Goal: Task Accomplishment & Management: Use online tool/utility

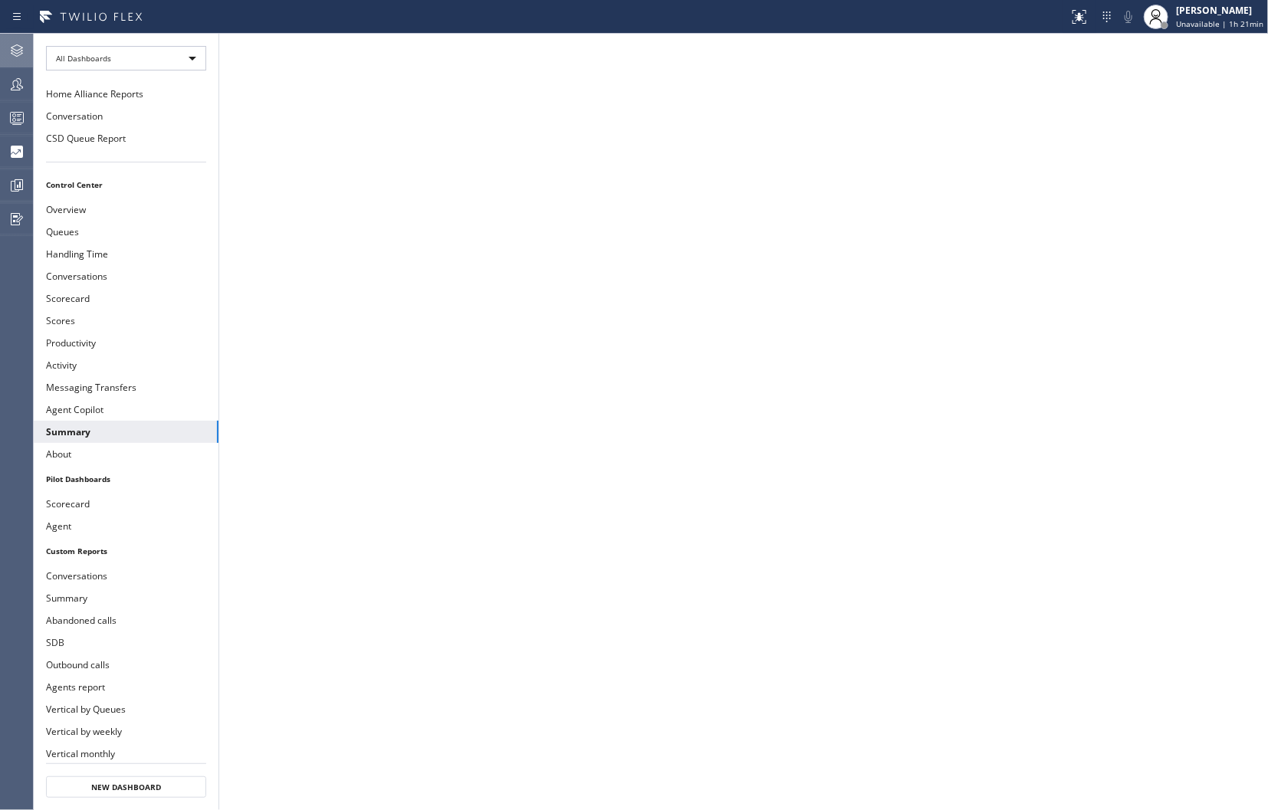
click at [12, 55] on icon at bounding box center [17, 50] width 18 height 18
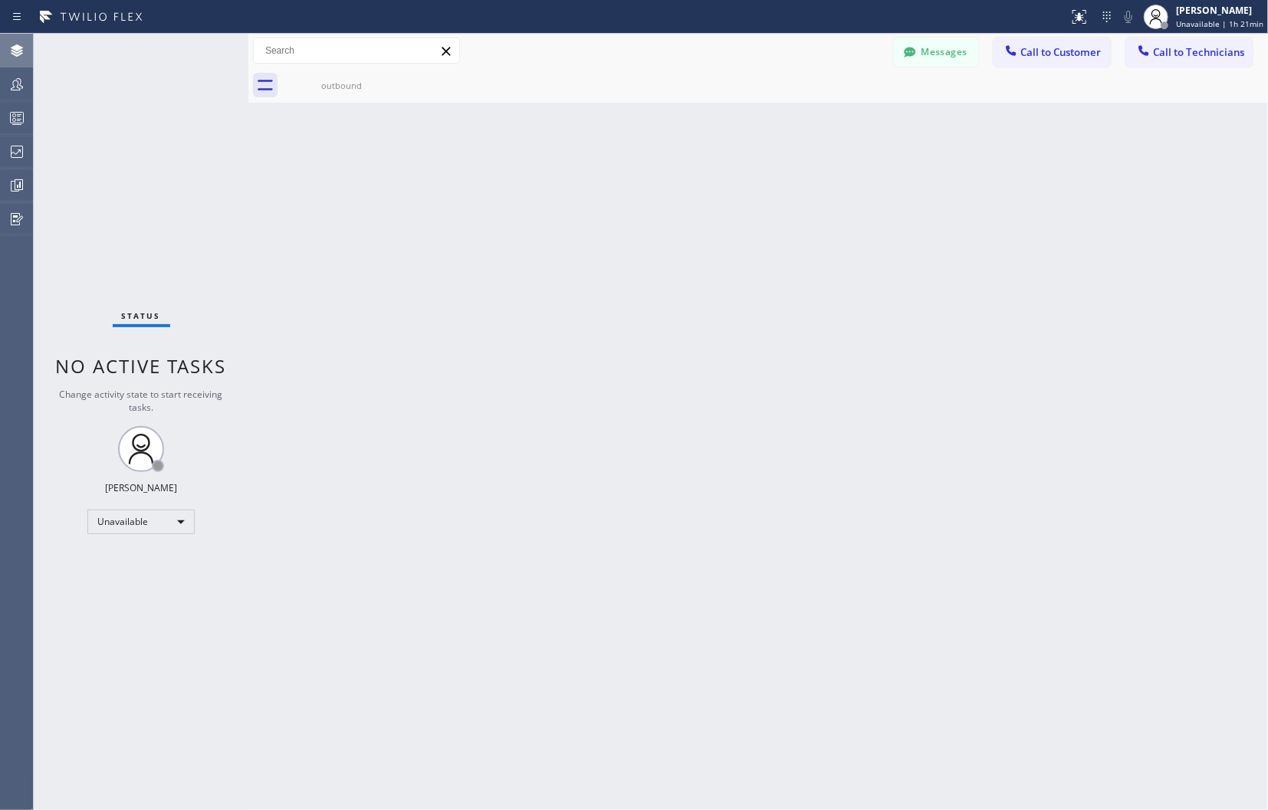
click at [1054, 291] on div "Back to Dashboard Change Sender ID Customers Technicians Select a contact Outbo…" at bounding box center [758, 422] width 1020 height 777
click at [1182, 5] on div "[PERSON_NAME]" at bounding box center [1219, 10] width 87 height 13
click at [1136, 85] on button "Available" at bounding box center [1191, 81] width 153 height 20
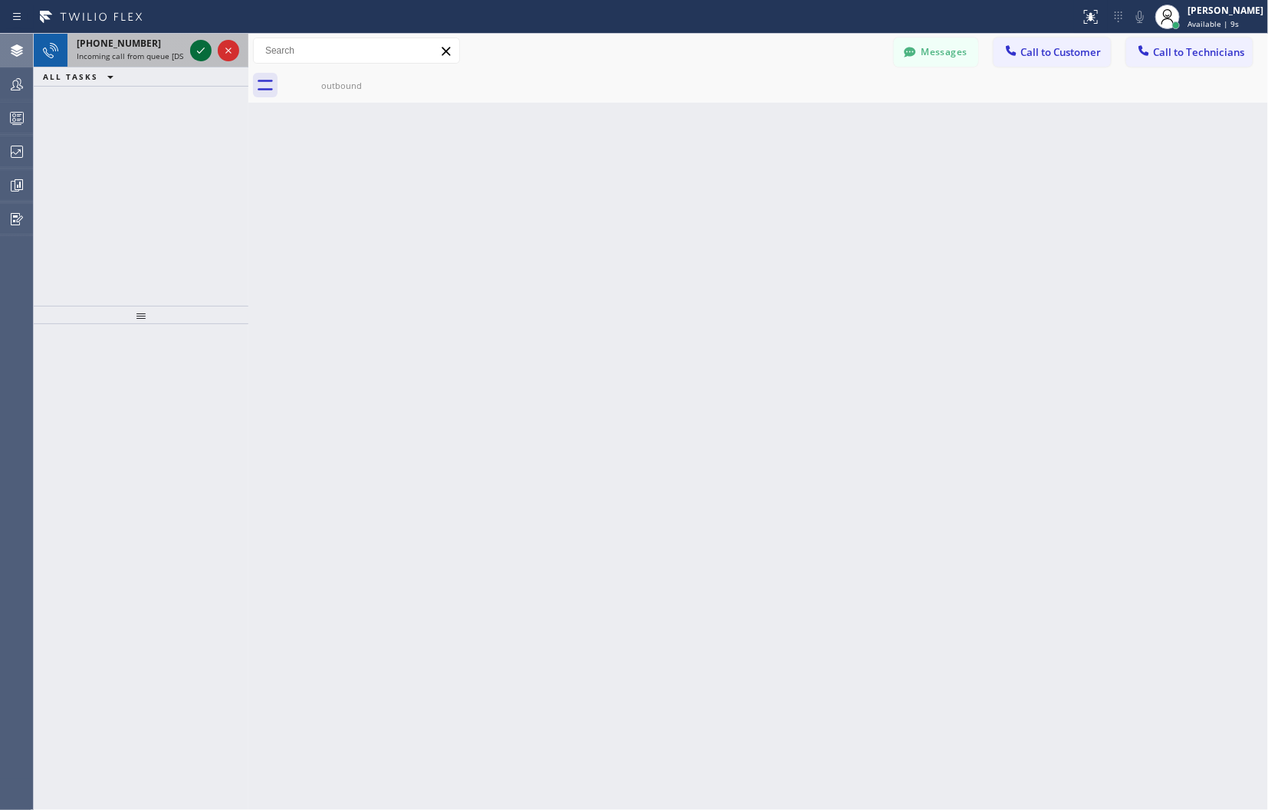
click at [208, 49] on icon at bounding box center [201, 50] width 18 height 18
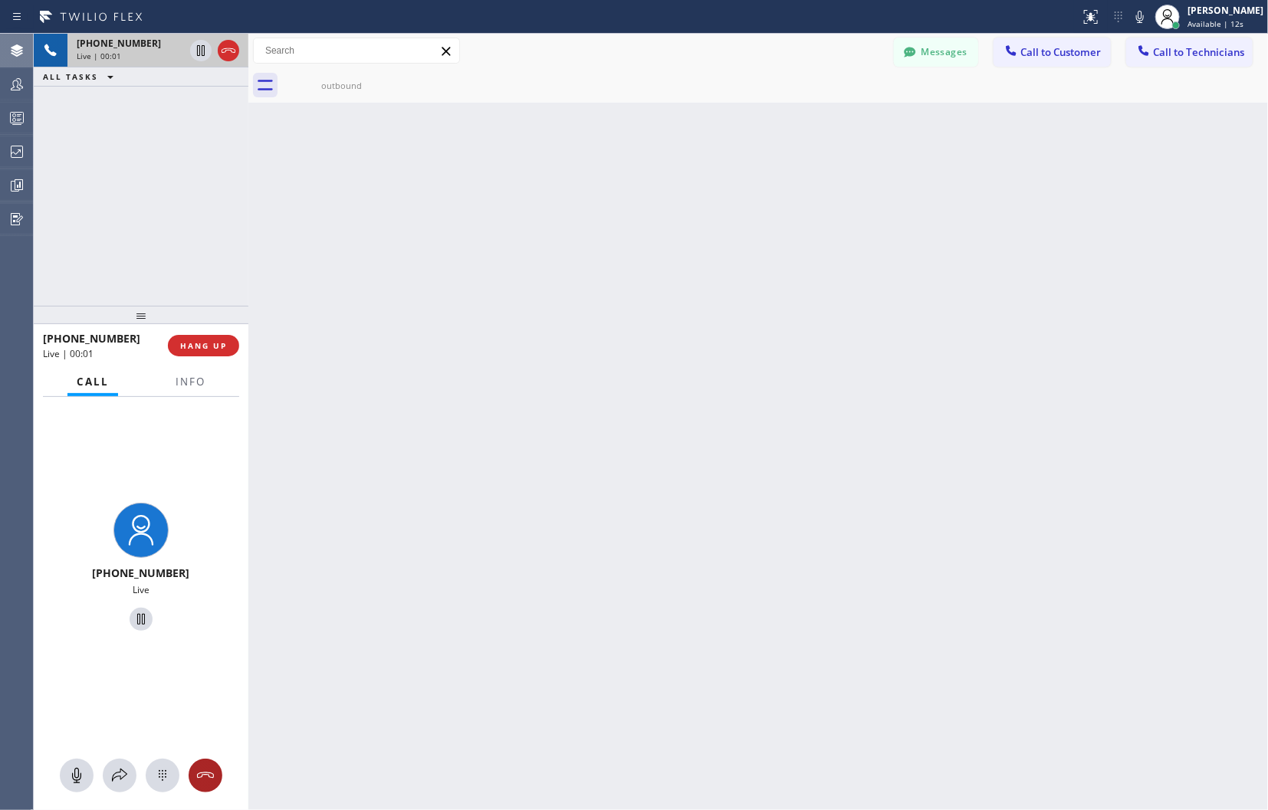
click at [209, 771] on icon at bounding box center [205, 776] width 18 height 18
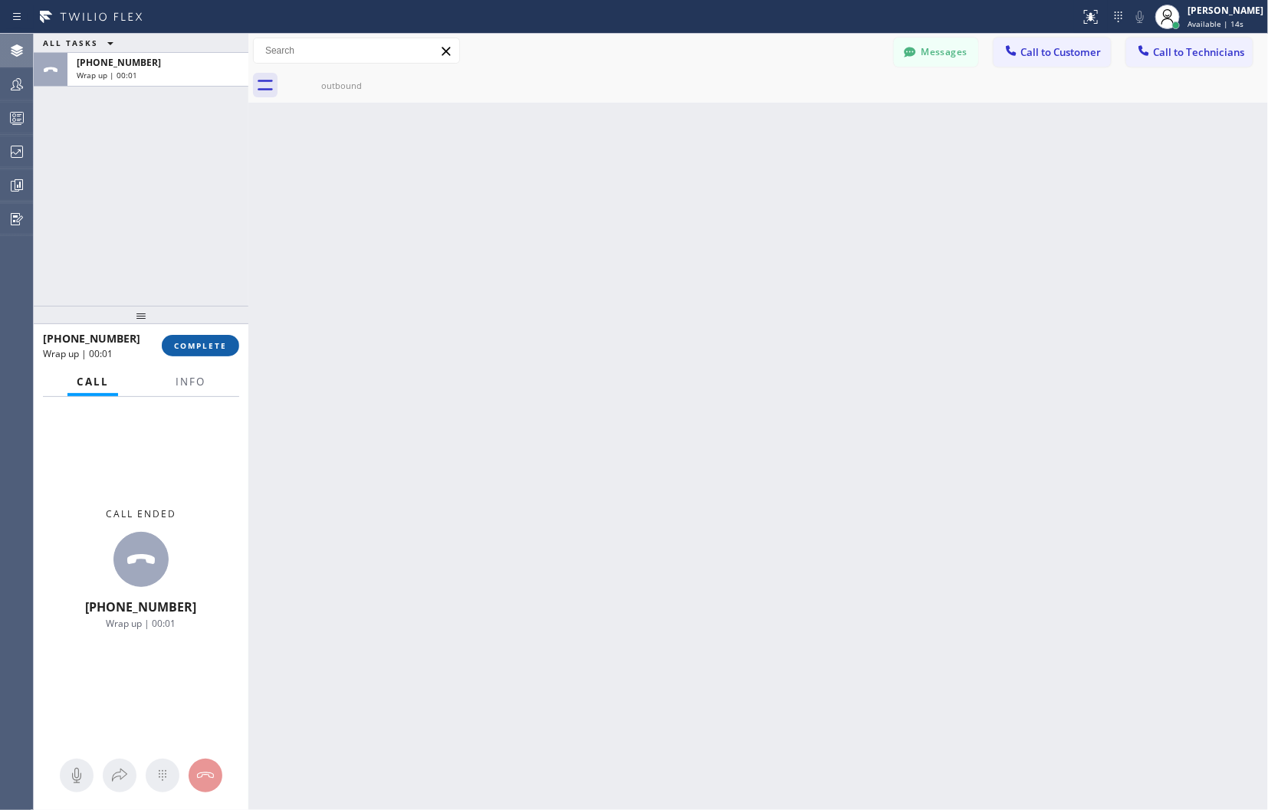
click at [194, 340] on span "COMPLETE" at bounding box center [200, 345] width 53 height 11
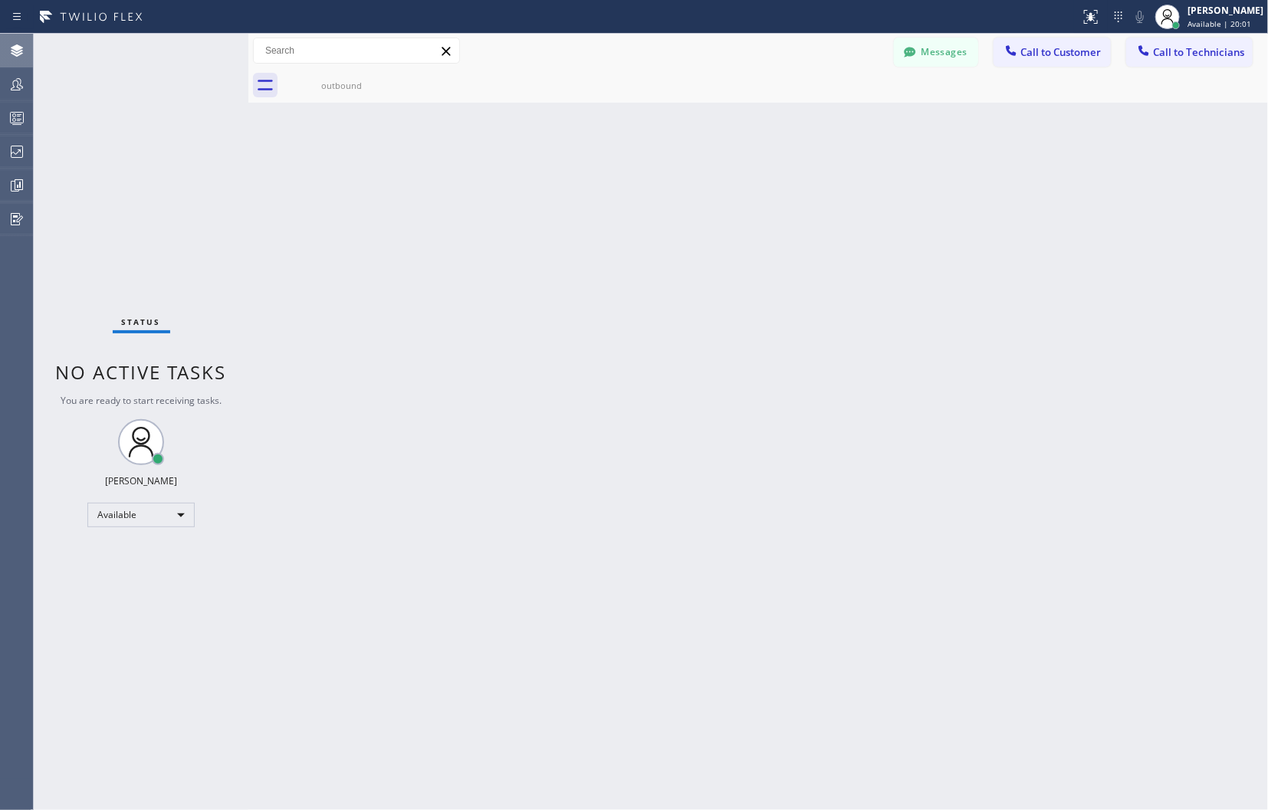
click at [1077, 285] on div "Back to Dashboard Change Sender ID Customers Technicians Select a contact Outbo…" at bounding box center [758, 422] width 1020 height 777
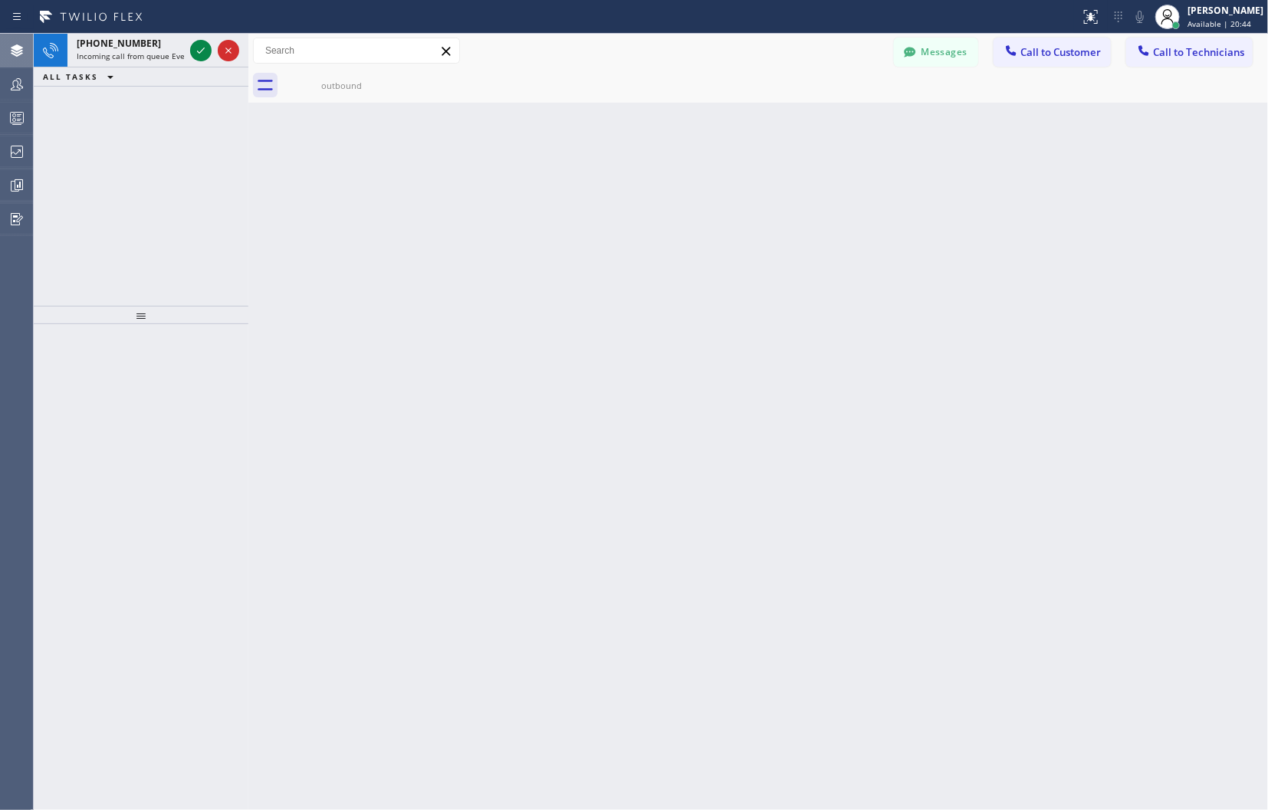
click at [1114, 449] on div "Back to Dashboard Change Sender ID Customers Technicians Select a contact Outbo…" at bounding box center [758, 422] width 1020 height 777
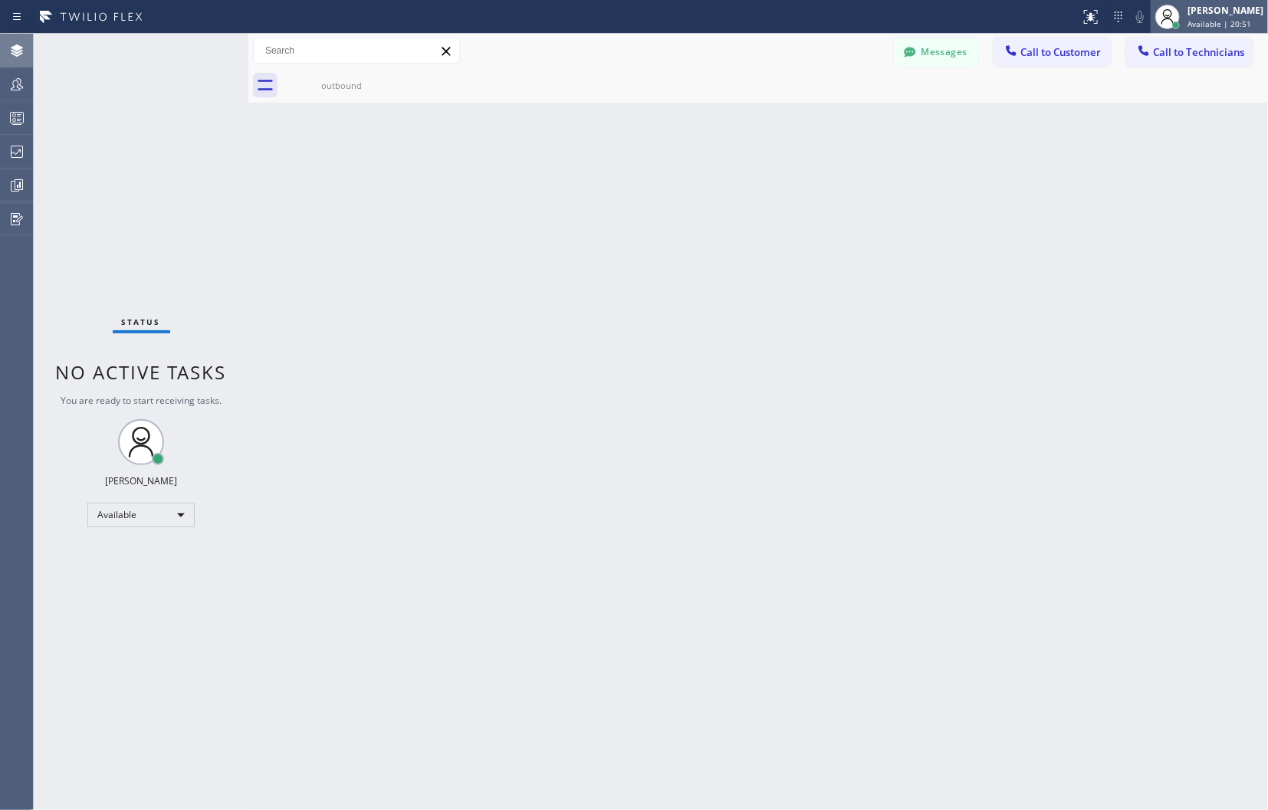
click at [1174, 11] on div at bounding box center [1168, 17] width 34 height 34
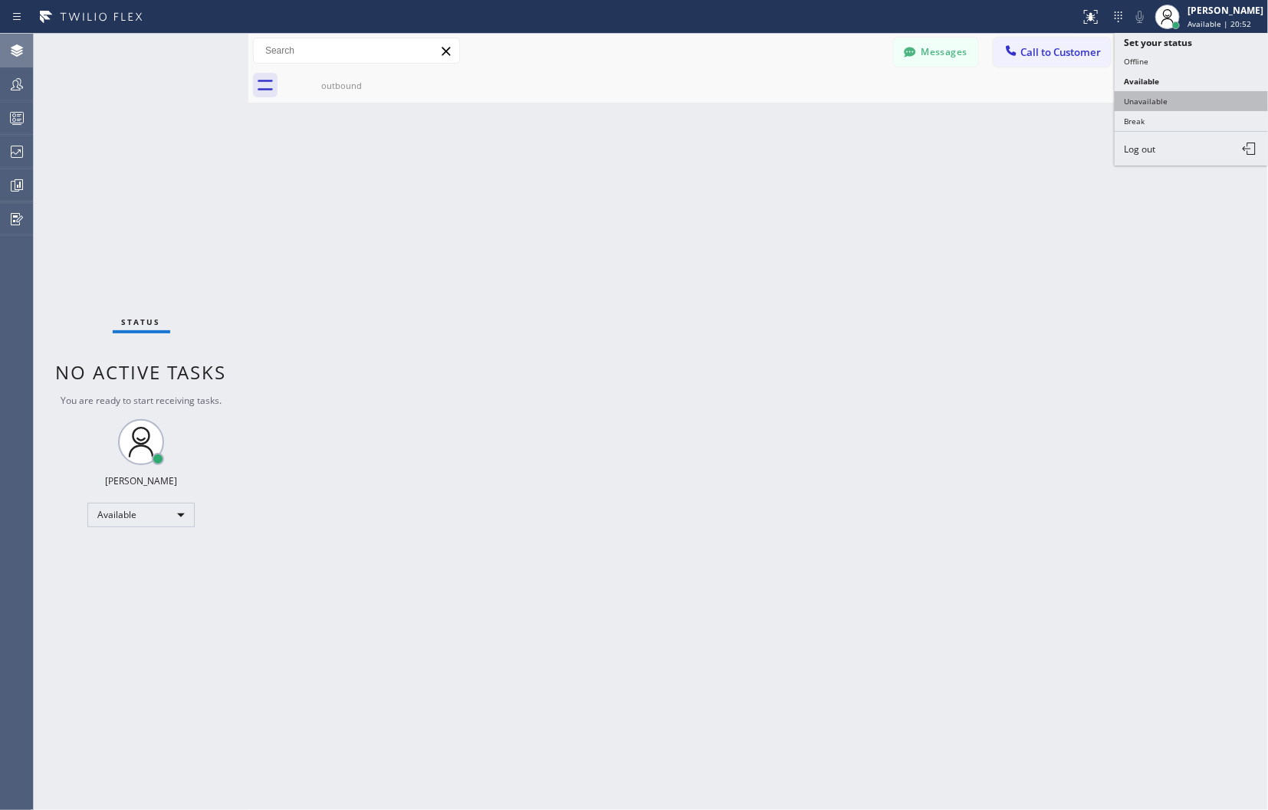
click at [1161, 104] on button "Unavailable" at bounding box center [1191, 101] width 153 height 20
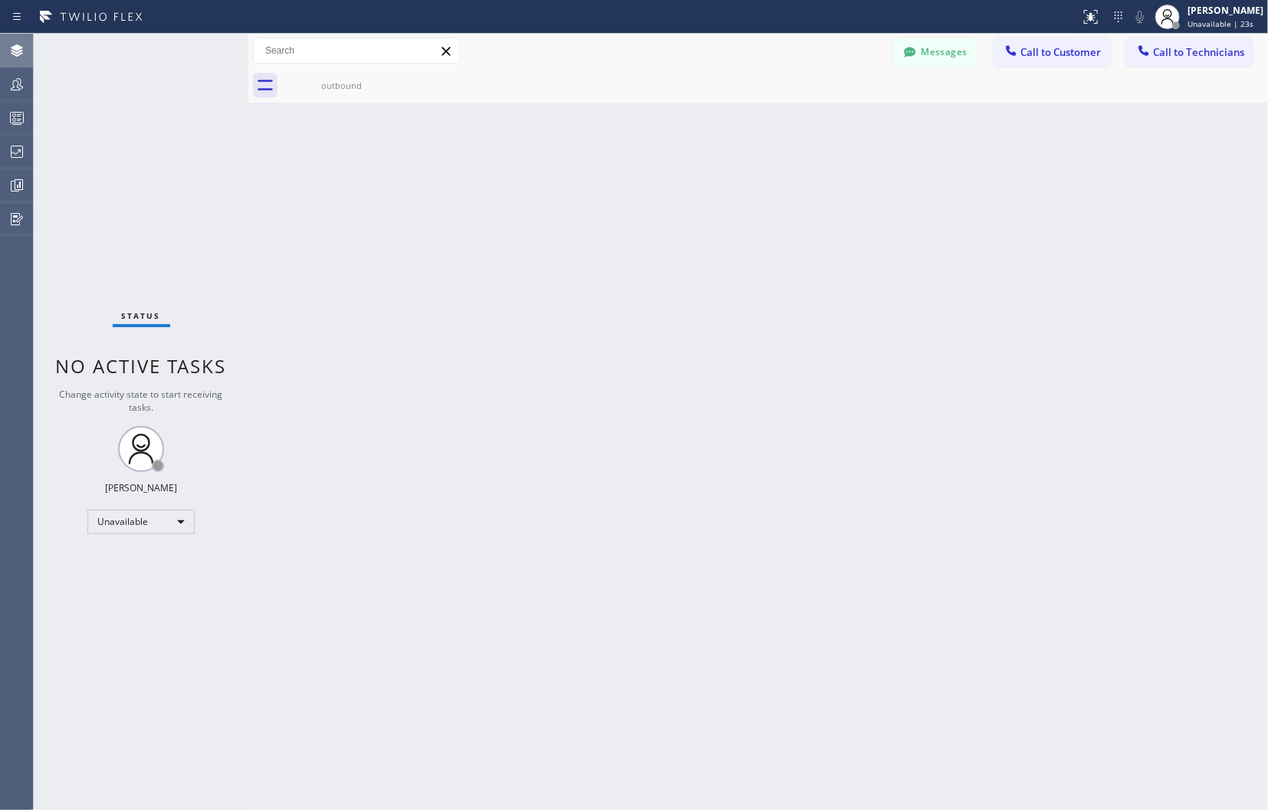
click at [1151, 304] on div "Back to Dashboard Change Sender ID Customers Technicians Select a contact Outbo…" at bounding box center [758, 422] width 1020 height 777
